Goal: Information Seeking & Learning: Learn about a topic

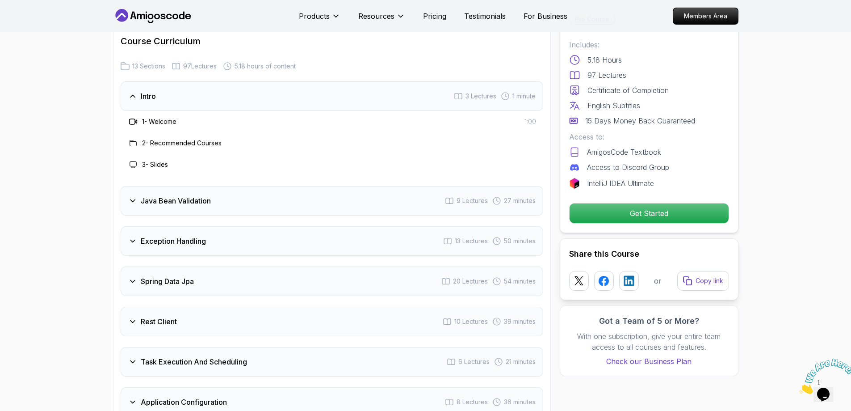
scroll to position [1198, 0]
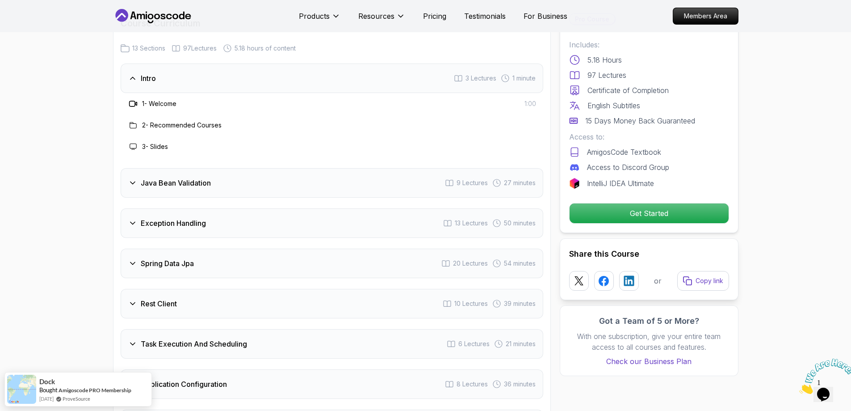
click at [403, 63] on div "Intro 3 Lectures 1 minute" at bounding box center [332, 77] width 423 height 29
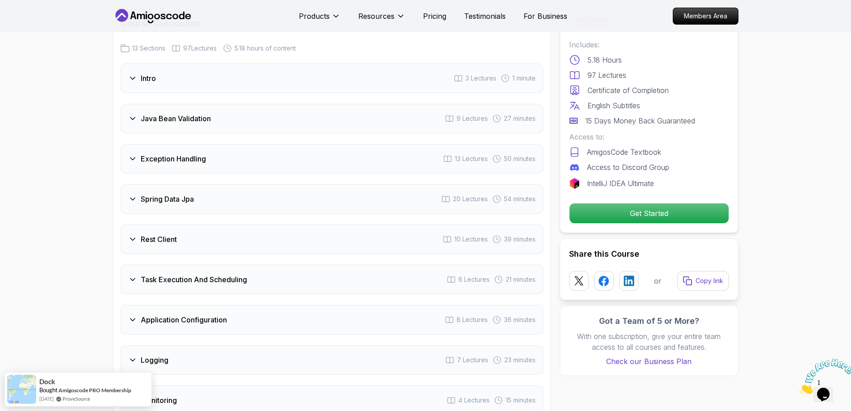
click at [402, 104] on div "Java Bean Validation 9 Lectures 27 minutes" at bounding box center [332, 118] width 423 height 29
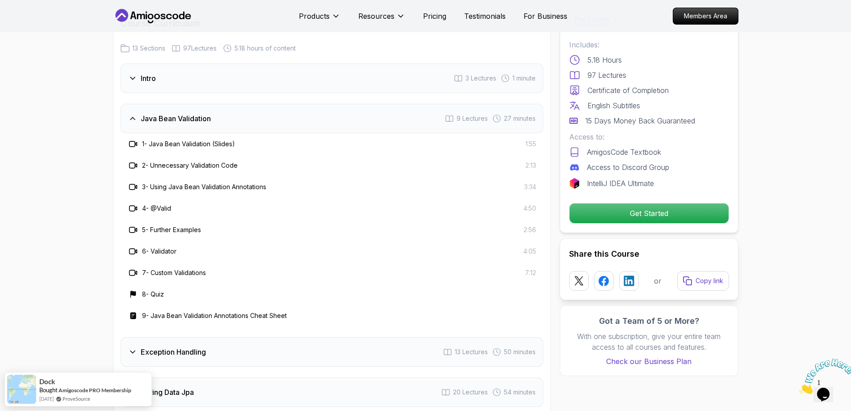
click at [402, 104] on div "Java Bean Validation 9 Lectures 27 minutes" at bounding box center [332, 118] width 423 height 29
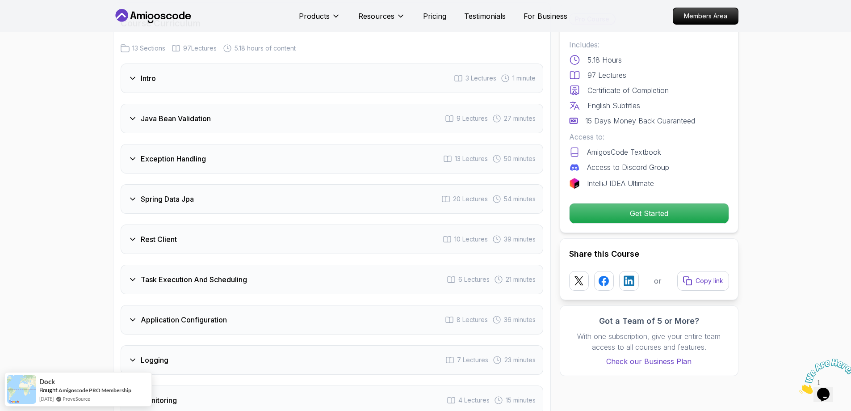
click at [391, 144] on div "Exception Handling 13 Lectures 50 minutes" at bounding box center [332, 158] width 423 height 29
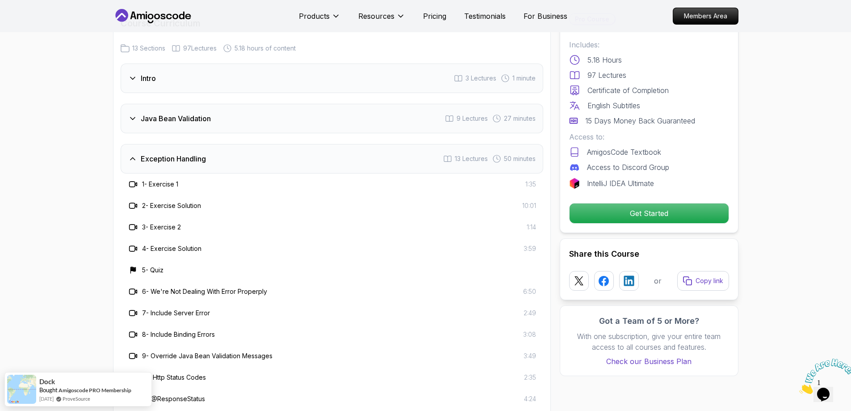
click at [391, 144] on div "Exception Handling 13 Lectures 50 minutes" at bounding box center [332, 158] width 423 height 29
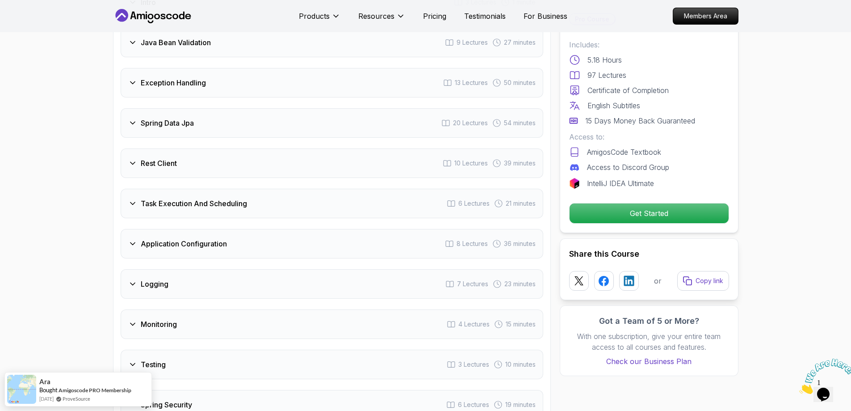
scroll to position [1278, 0]
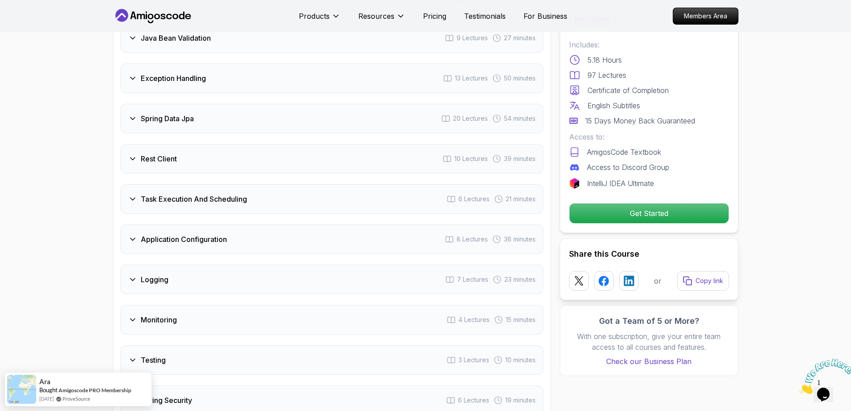
click at [325, 63] on div "Exception Handling 13 Lectures 50 minutes" at bounding box center [332, 77] width 423 height 29
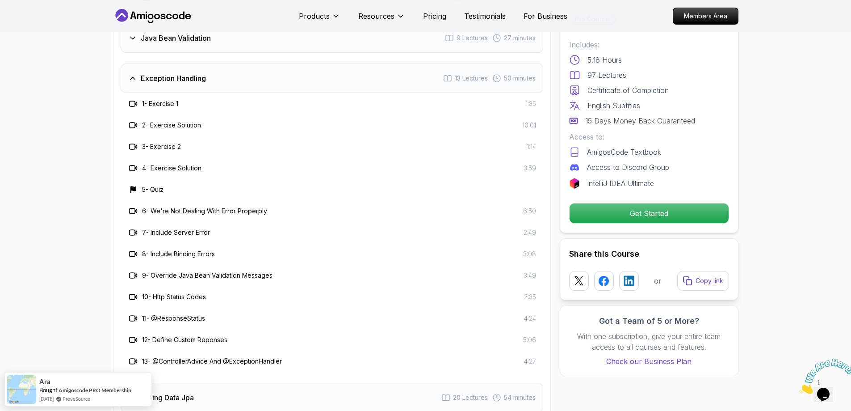
click at [325, 63] on div "Exception Handling 13 Lectures 50 minutes" at bounding box center [332, 77] width 423 height 29
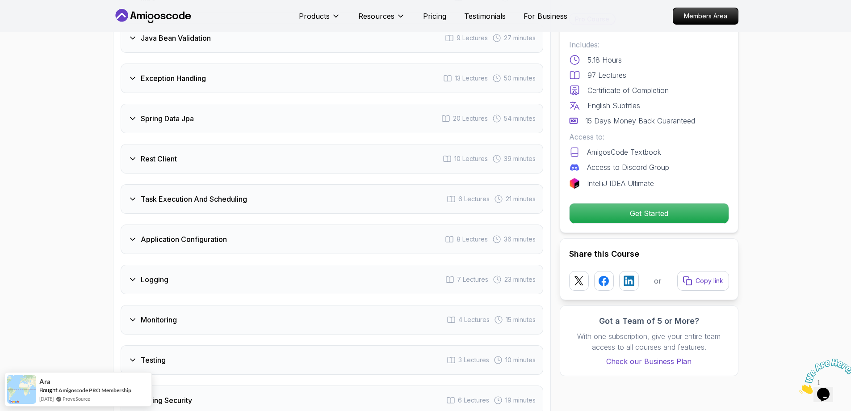
click at [292, 104] on div "Spring Data Jpa 20 Lectures 54 minutes" at bounding box center [332, 118] width 423 height 29
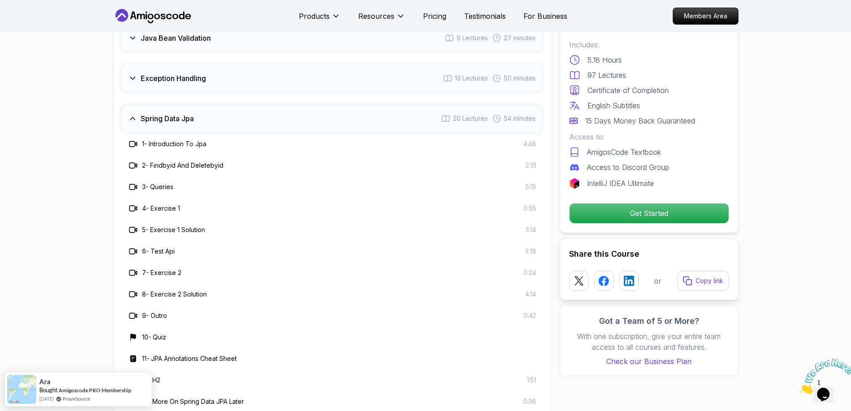
click at [292, 104] on div "Spring Data Jpa 20 Lectures 54 minutes" at bounding box center [332, 118] width 423 height 29
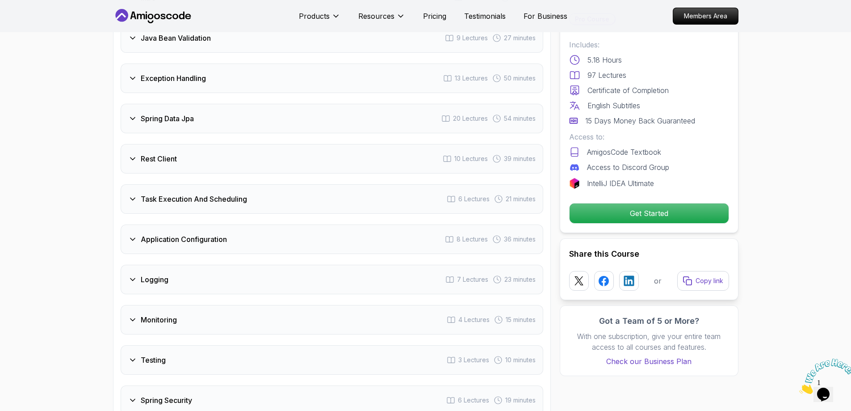
click at [302, 144] on div "Rest Client 10 Lectures 39 minutes" at bounding box center [332, 158] width 423 height 29
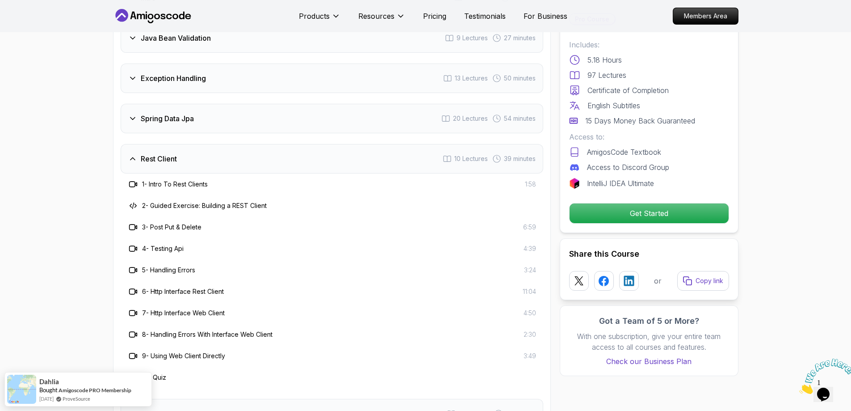
click at [302, 144] on div "Rest Client 10 Lectures 39 minutes" at bounding box center [332, 158] width 423 height 29
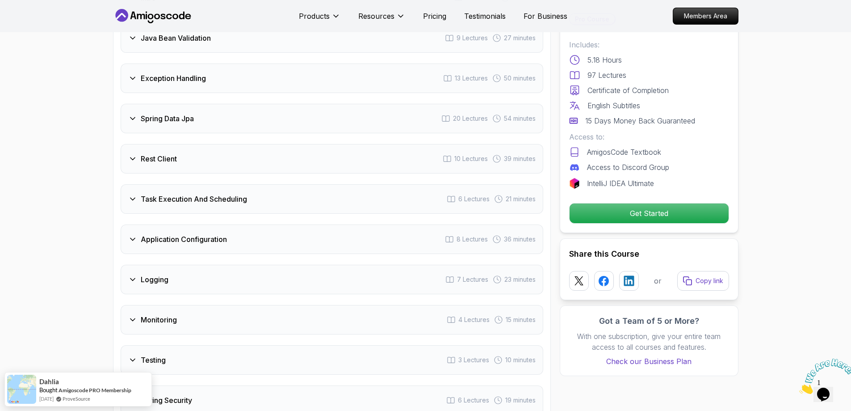
click at [296, 184] on div "Task Execution And Scheduling 6 Lectures 21 minutes" at bounding box center [332, 198] width 423 height 29
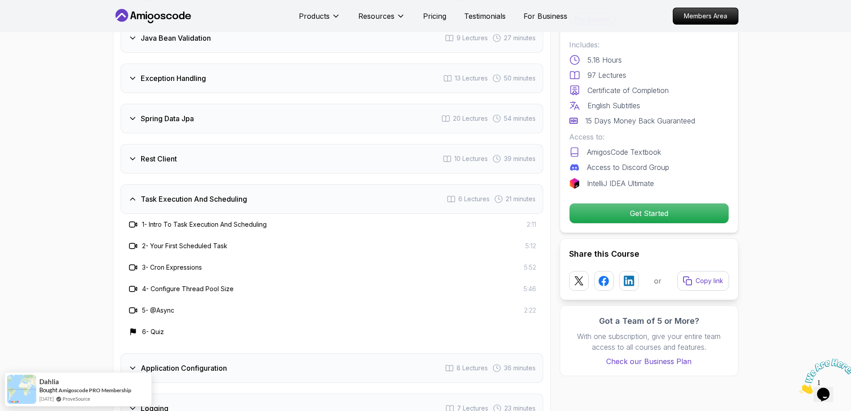
click at [296, 184] on div "Task Execution And Scheduling 6 Lectures 21 minutes" at bounding box center [332, 198] width 423 height 29
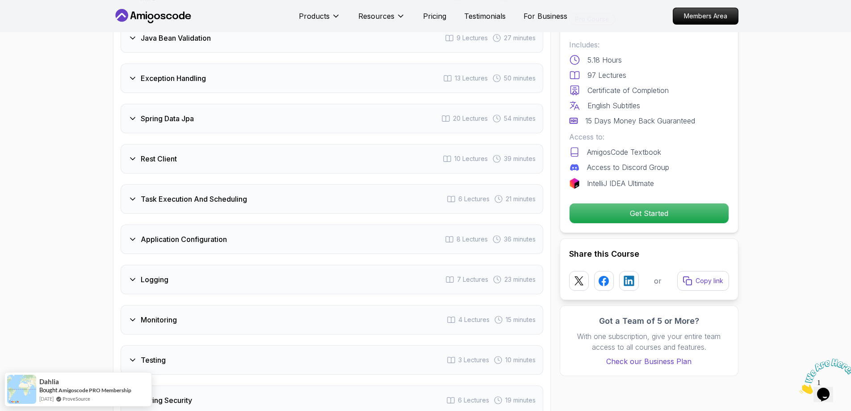
click at [293, 224] on div "Application Configuration 8 Lectures 36 minutes" at bounding box center [332, 238] width 423 height 29
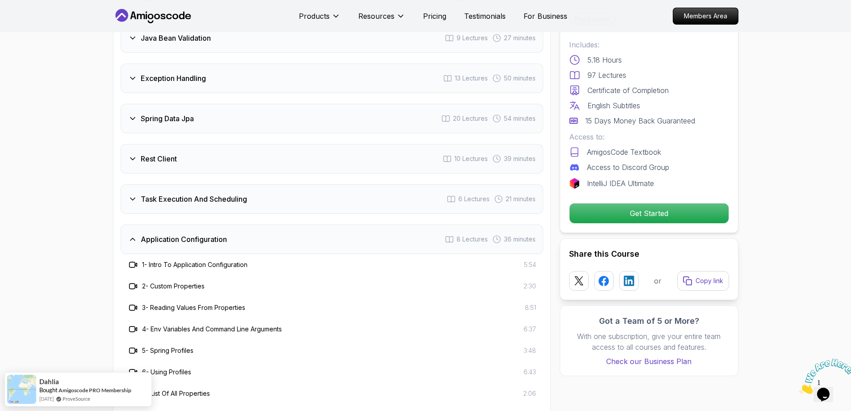
click at [293, 224] on div "Application Configuration 8 Lectures 36 minutes" at bounding box center [332, 238] width 423 height 29
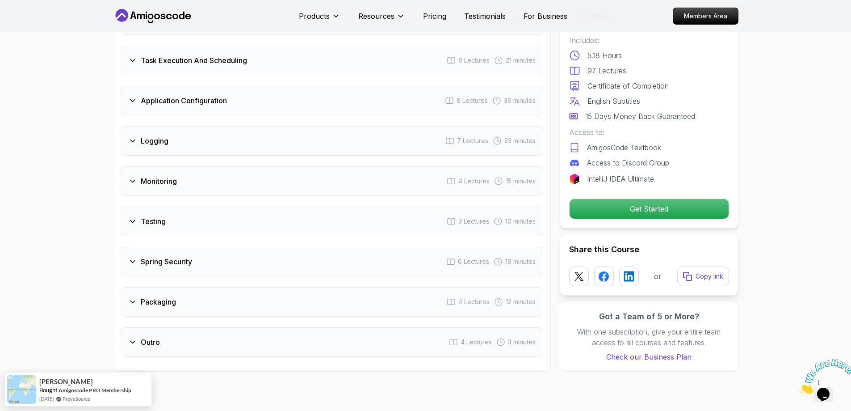
scroll to position [1412, 0]
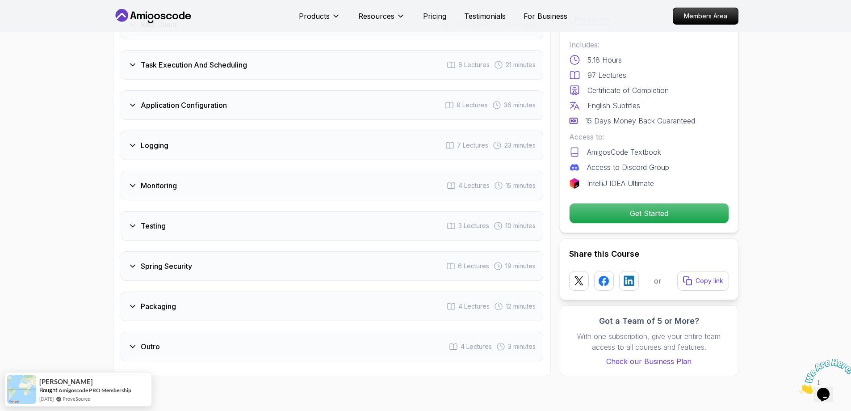
click at [304, 50] on div "Task Execution And Scheduling 6 Lectures 21 minutes" at bounding box center [332, 64] width 423 height 29
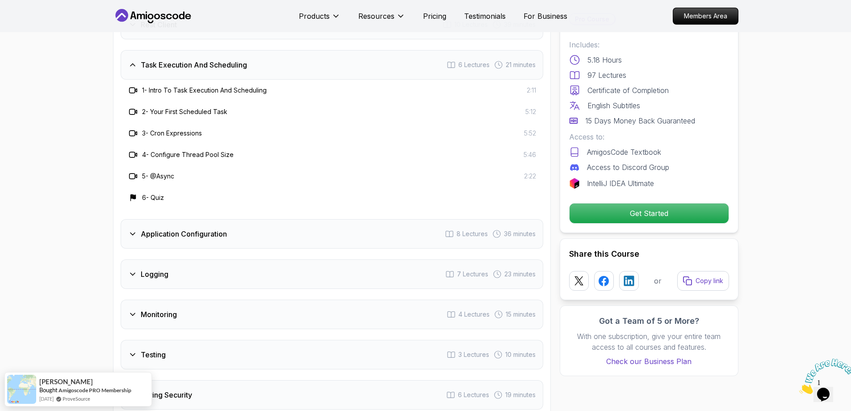
click at [304, 50] on div "Task Execution And Scheduling 6 Lectures 21 minutes" at bounding box center [332, 64] width 423 height 29
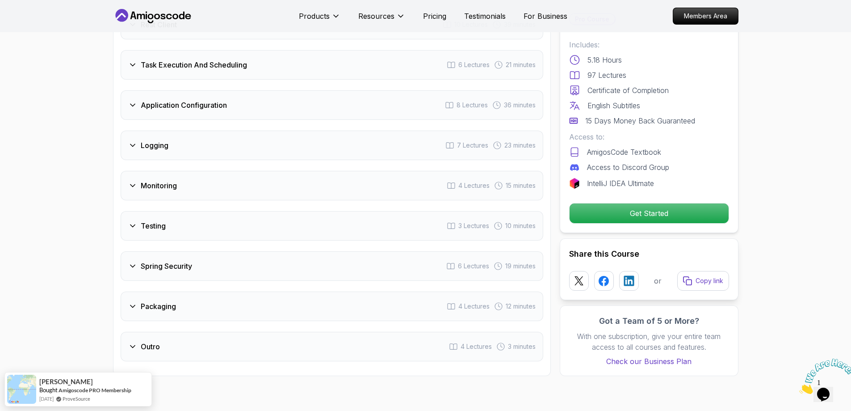
click at [309, 90] on div "Application Configuration 8 Lectures 36 minutes" at bounding box center [332, 104] width 423 height 29
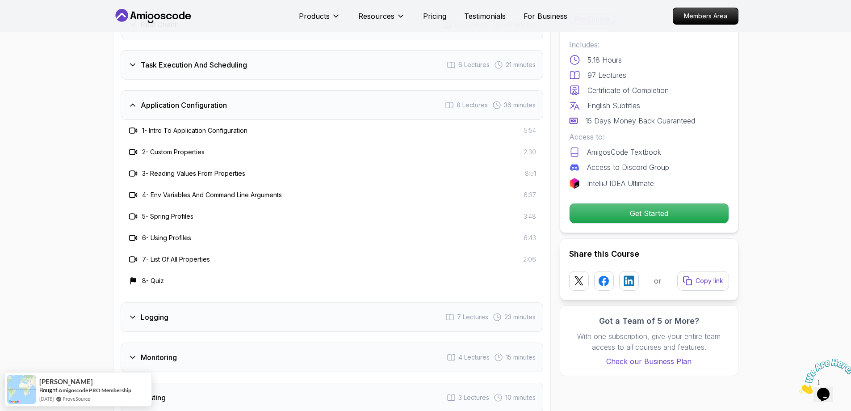
click at [296, 90] on div "Application Configuration 8 Lectures 36 minutes" at bounding box center [332, 104] width 423 height 29
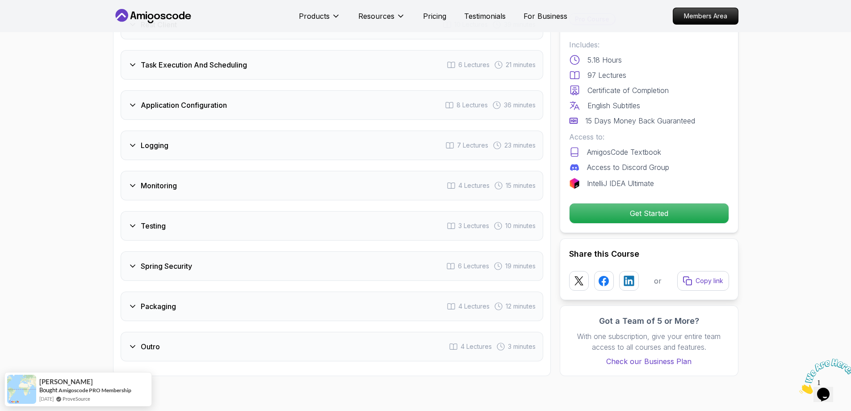
click at [289, 130] on div "Logging 7 Lectures 23 minutes" at bounding box center [332, 144] width 423 height 29
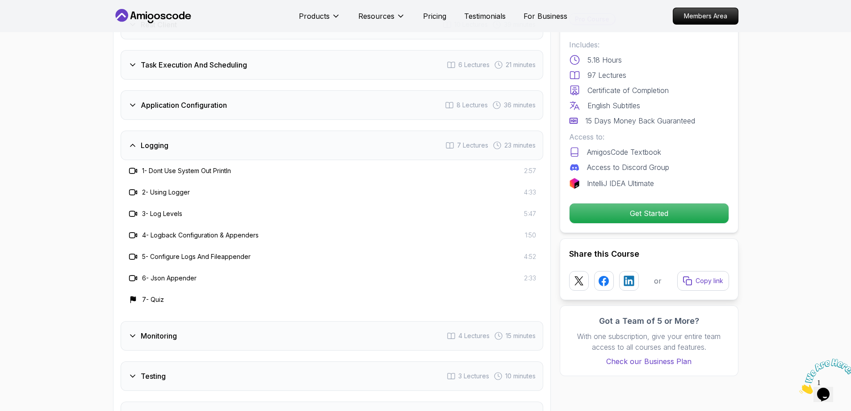
click at [289, 130] on div "Logging 7 Lectures 23 minutes" at bounding box center [332, 144] width 423 height 29
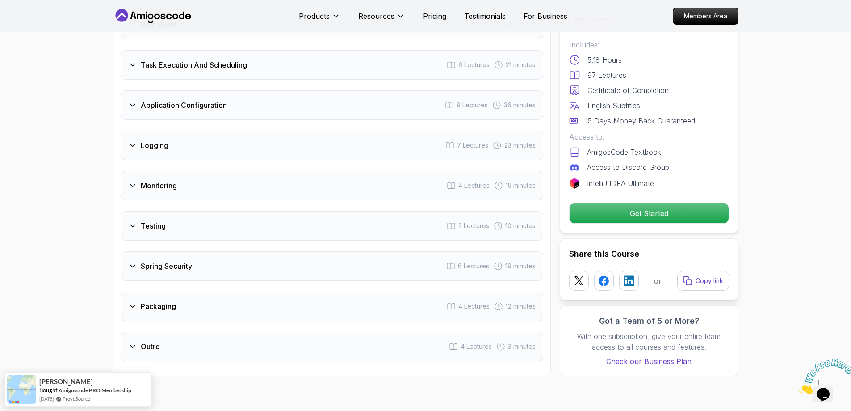
click at [273, 171] on div "Monitoring 4 Lectures 15 minutes" at bounding box center [332, 185] width 423 height 29
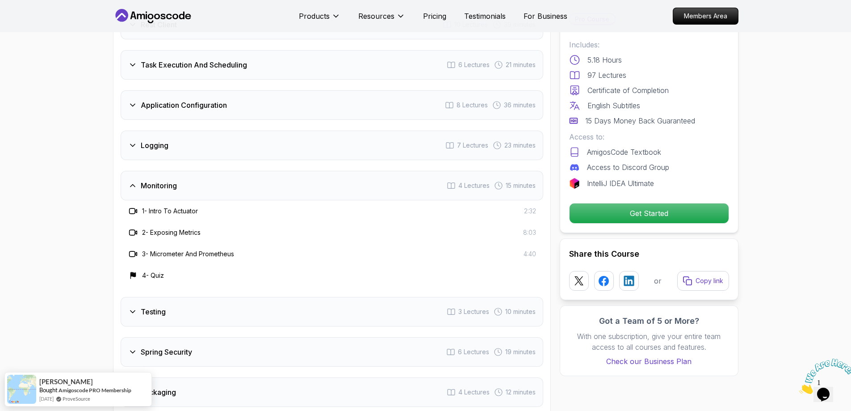
click at [273, 171] on div "Monitoring 4 Lectures 15 minutes" at bounding box center [332, 185] width 423 height 29
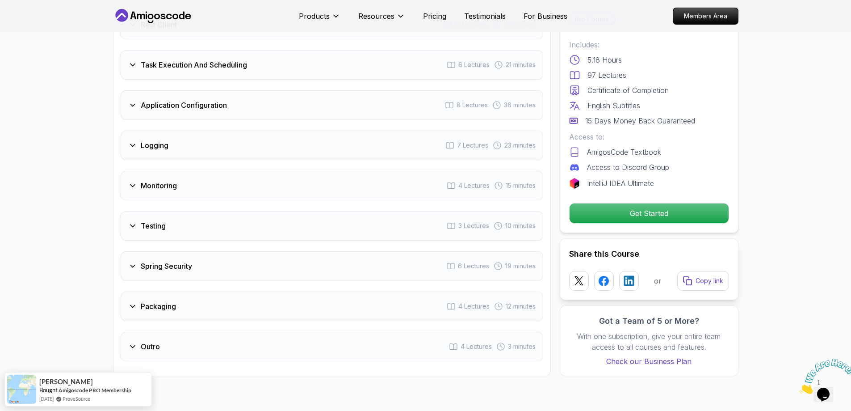
click at [273, 171] on div "Monitoring 4 Lectures 15 minutes" at bounding box center [332, 185] width 423 height 29
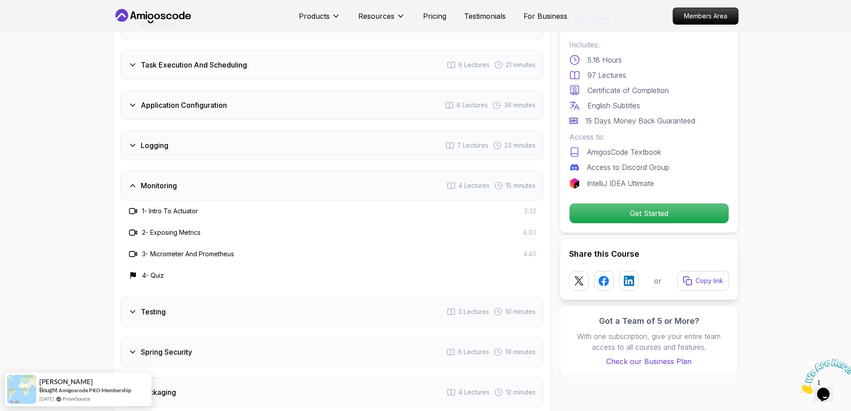
click at [273, 171] on div "Monitoring 4 Lectures 15 minutes" at bounding box center [332, 185] width 423 height 29
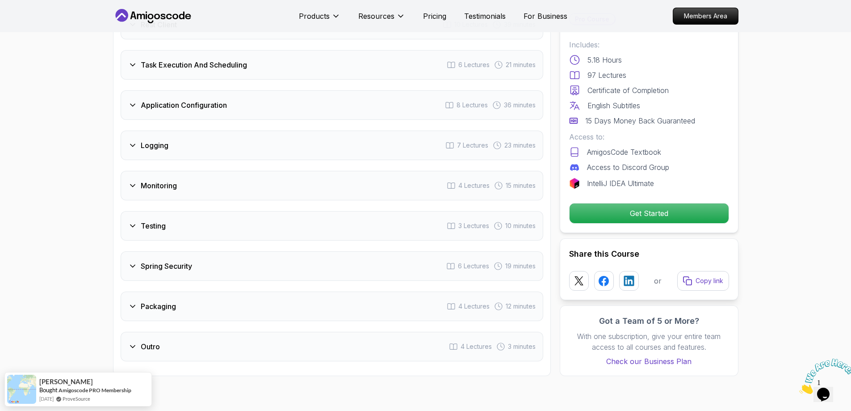
click at [270, 211] on div "Testing 3 Lectures 10 minutes" at bounding box center [332, 225] width 423 height 29
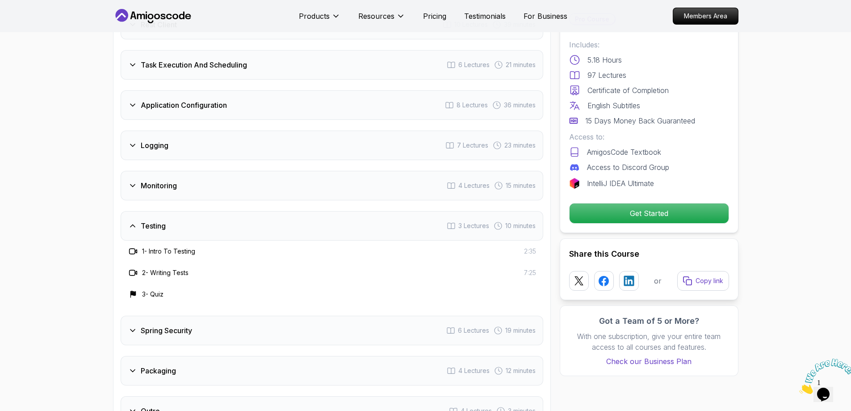
click at [270, 211] on div "Testing 3 Lectures 10 minutes" at bounding box center [332, 225] width 423 height 29
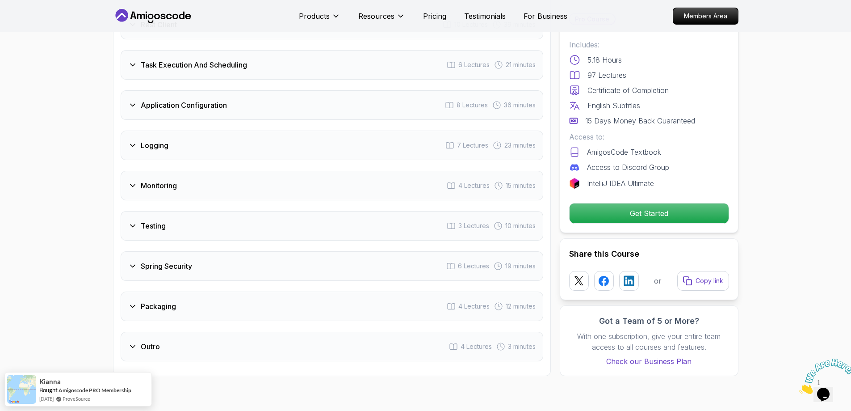
click at [264, 251] on div "Spring Security 6 Lectures 19 minutes" at bounding box center [332, 265] width 423 height 29
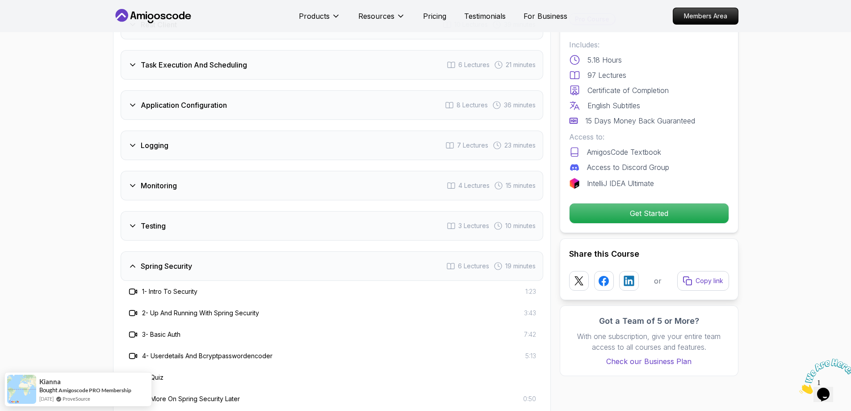
click at [264, 251] on div "Spring Security 6 Lectures 19 minutes" at bounding box center [332, 265] width 423 height 29
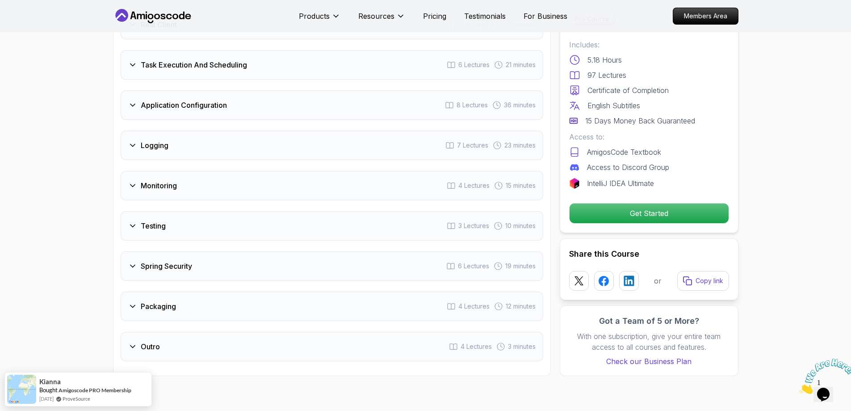
click at [267, 291] on div "Packaging 4 Lectures 12 minutes" at bounding box center [332, 305] width 423 height 29
click at [270, 291] on div "Packaging 4 Lectures 12 minutes" at bounding box center [332, 305] width 423 height 29
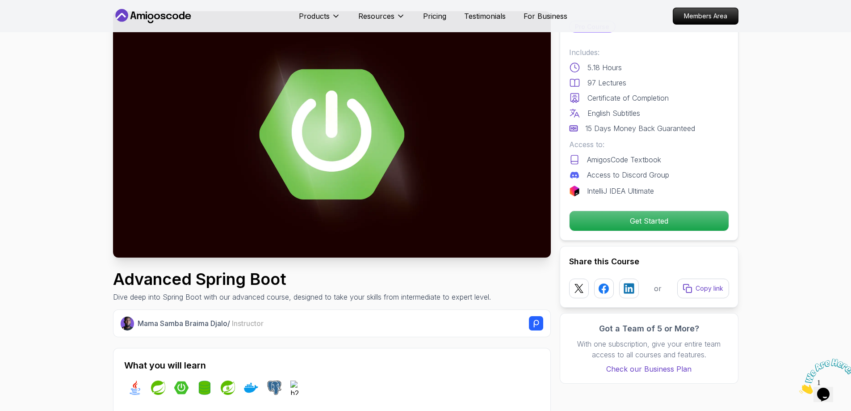
scroll to position [0, 0]
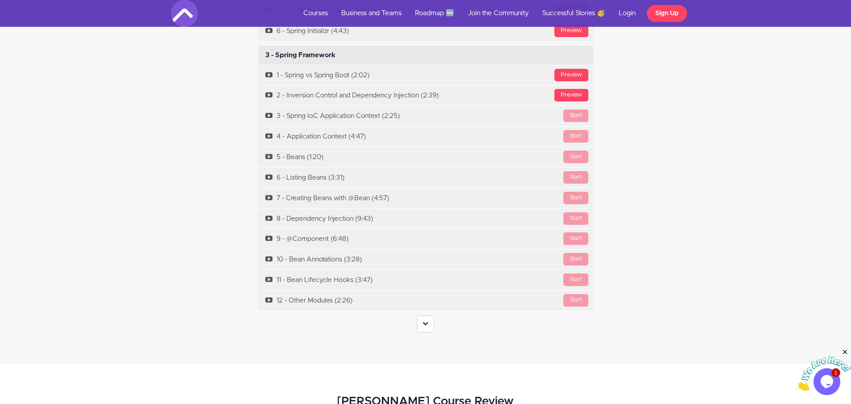
scroll to position [3078, 0]
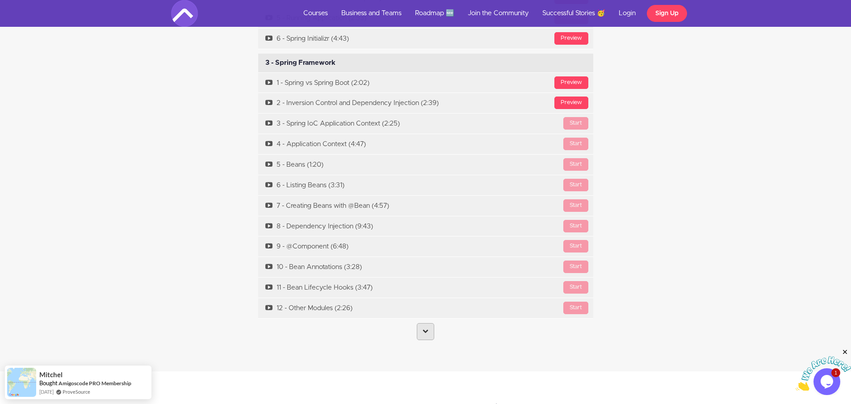
click at [422, 325] on link at bounding box center [425, 331] width 17 height 17
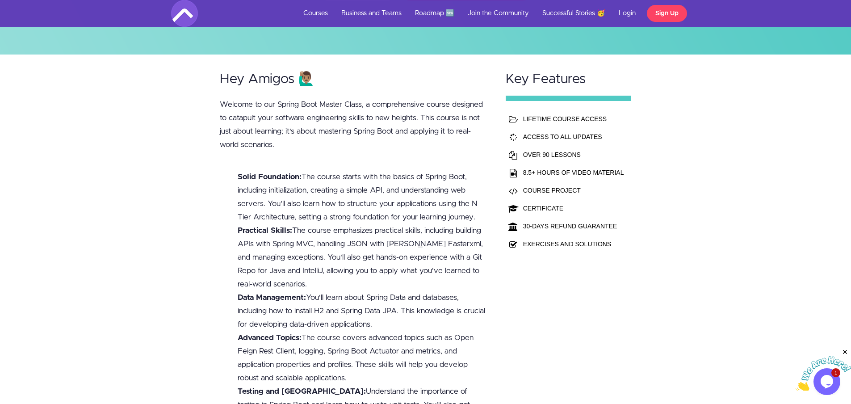
scroll to position [181, 0]
